Goal: Task Accomplishment & Management: Complete application form

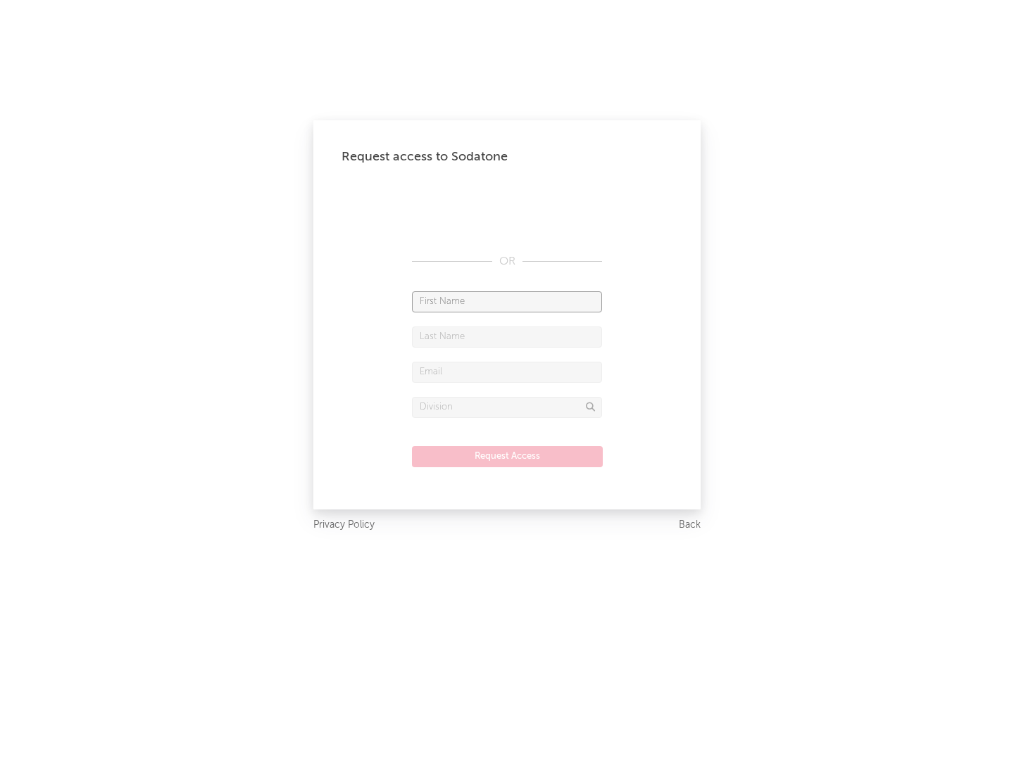
click at [507, 301] on input "text" at bounding box center [507, 301] width 190 height 21
type input "[PERSON_NAME]"
click at [507, 337] on input "text" at bounding box center [507, 337] width 190 height 21
type input "[PERSON_NAME]"
click at [507, 372] on input "text" at bounding box center [507, 372] width 190 height 21
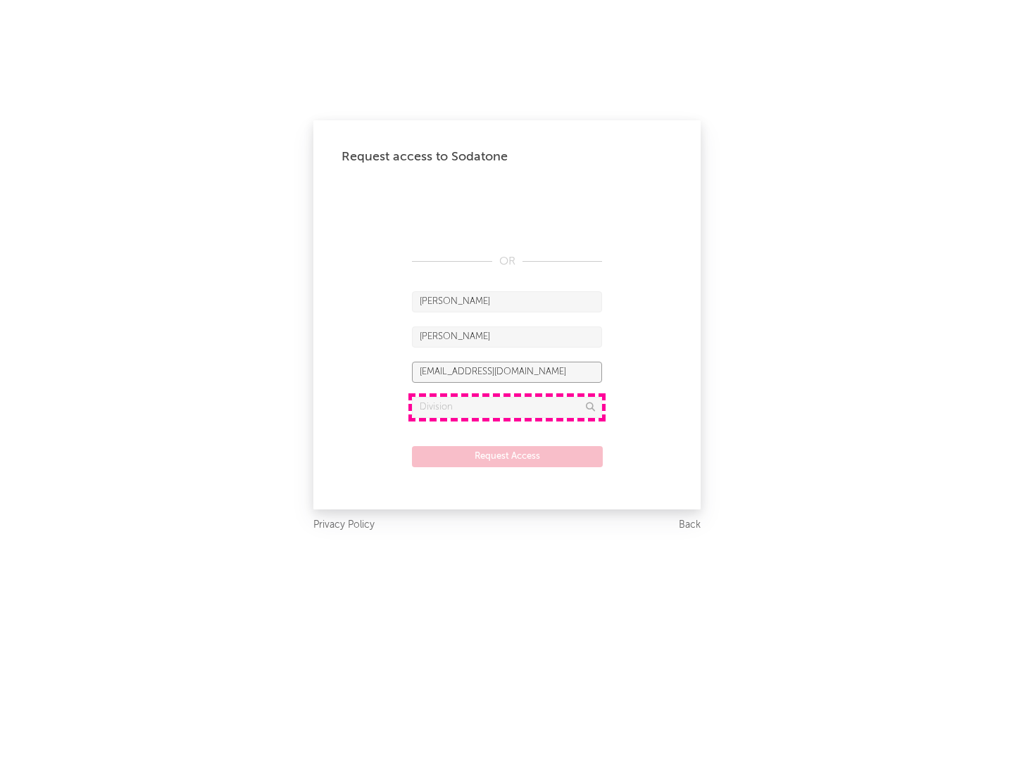
type input "[EMAIL_ADDRESS][DOMAIN_NAME]"
click at [507, 407] on input "text" at bounding box center [507, 407] width 190 height 21
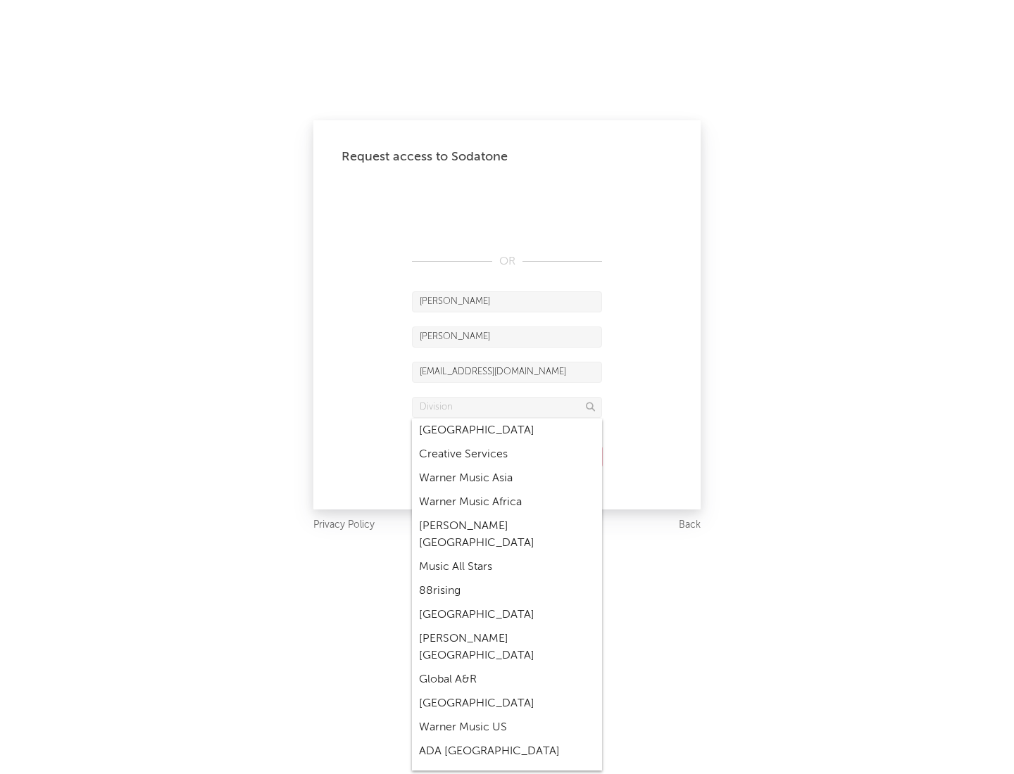
click at [507, 555] on div "Music All Stars" at bounding box center [507, 567] width 190 height 24
type input "Music All Stars"
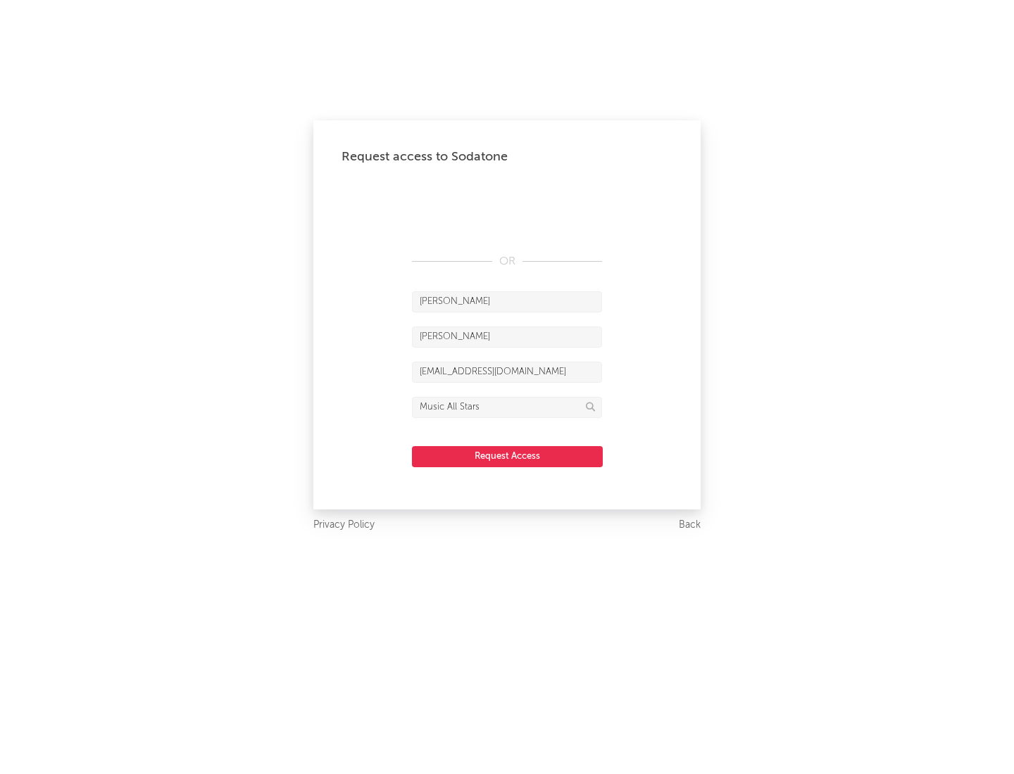
click at [507, 456] on button "Request Access" at bounding box center [507, 456] width 191 height 21
